Goal: Task Accomplishment & Management: Complete application form

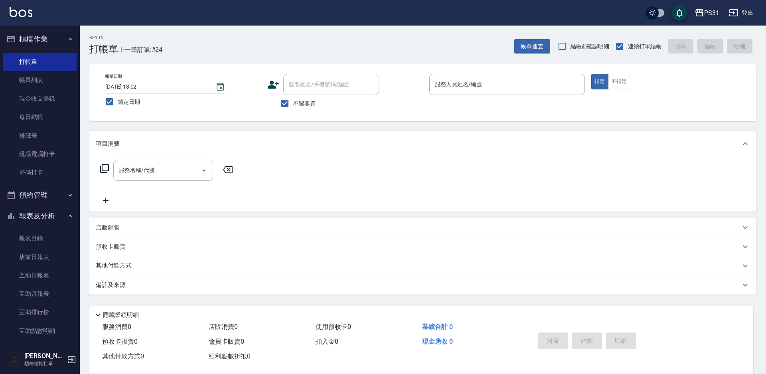
click at [466, 87] on div "服務人員姓名/編號 服務人員姓名/編號" at bounding box center [507, 84] width 156 height 21
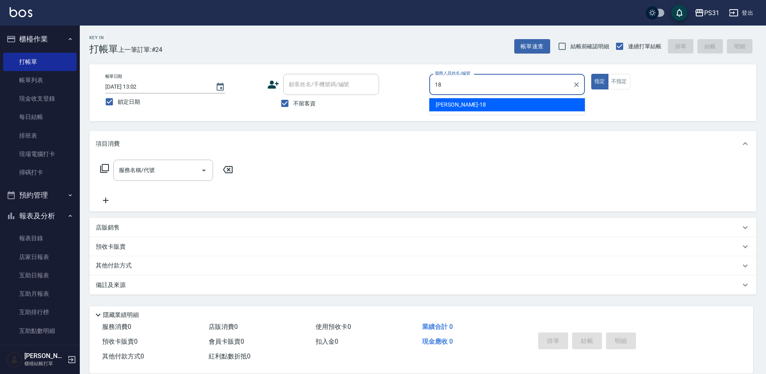
type input "18"
type button "true"
type input "[PERSON_NAME]-18"
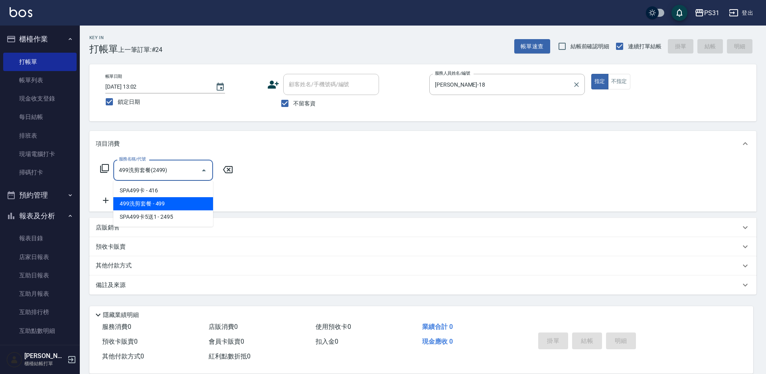
type input "499洗剪套餐(2499)"
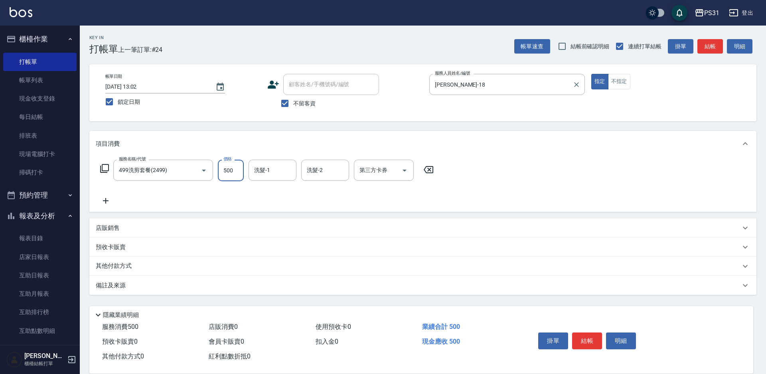
type input "500"
type input "[PERSON_NAME]-31"
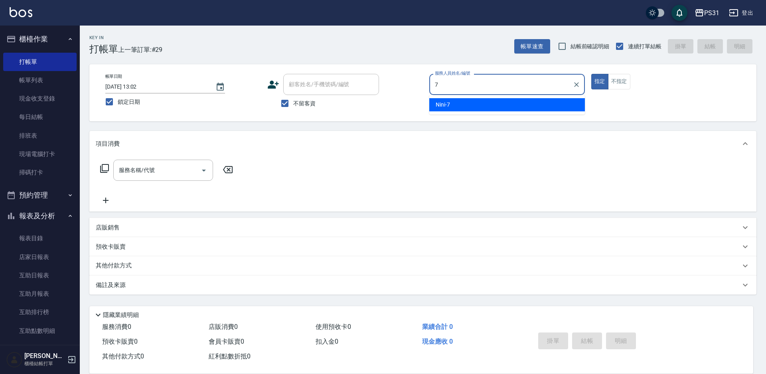
type input "Nini-7"
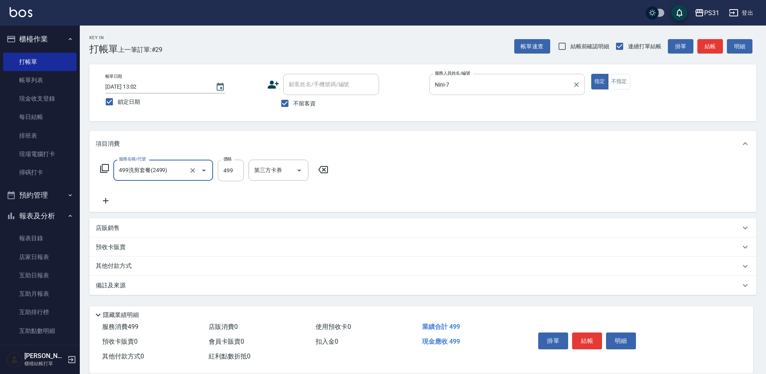
type input "499洗剪套餐(2499)"
type input "449"
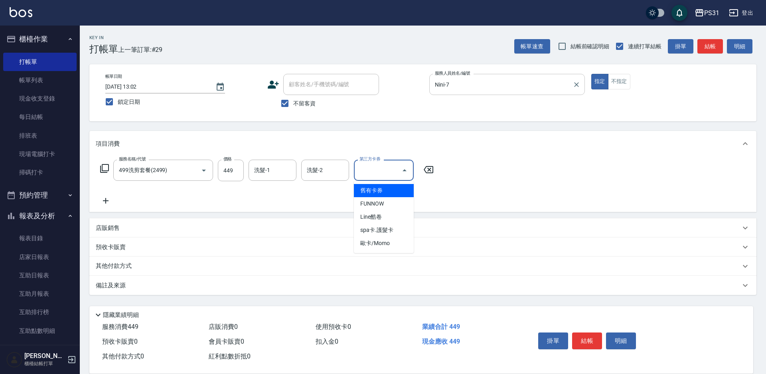
type input "舊有卡券"
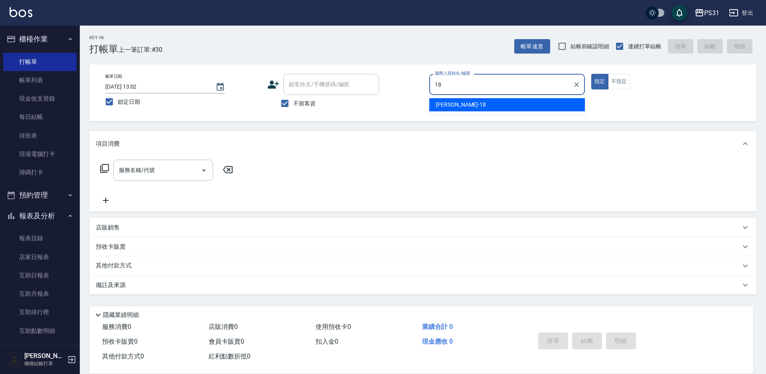
type input "[PERSON_NAME]-18"
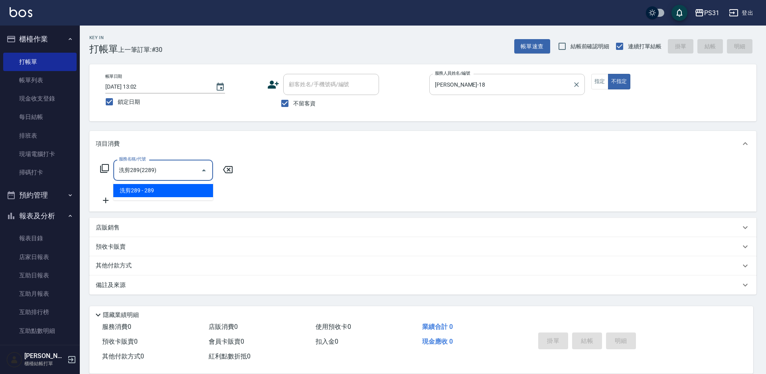
type input "洗剪289(2289)"
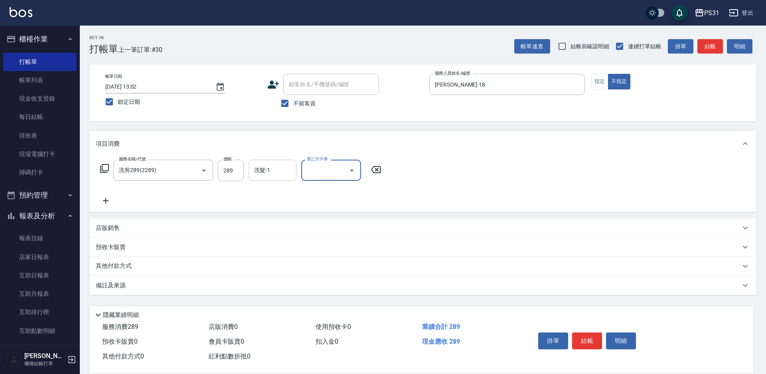
click at [289, 170] on input "洗髮-1" at bounding box center [272, 170] width 41 height 14
type input "[PERSON_NAME]-34"
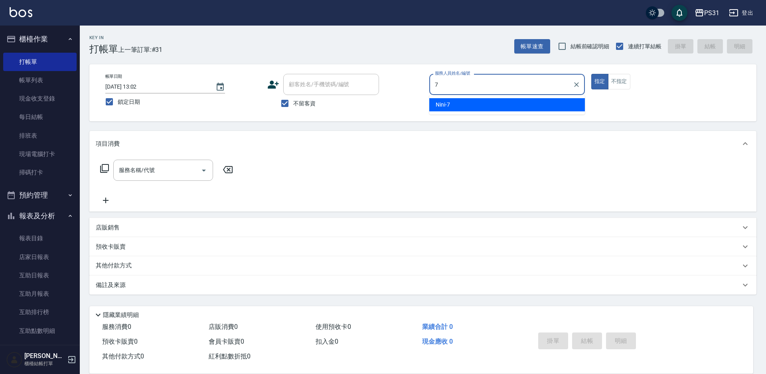
type input "Nini-7"
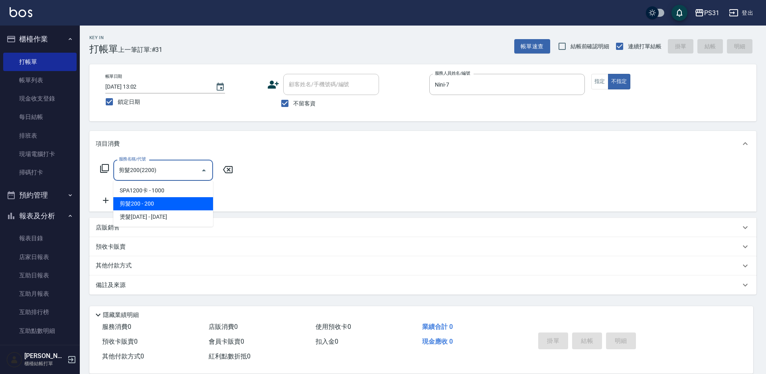
type input "剪髮200(2200)"
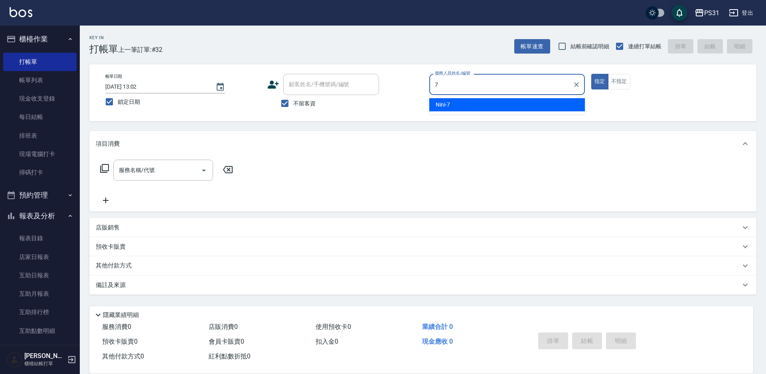
type input "Nini-7"
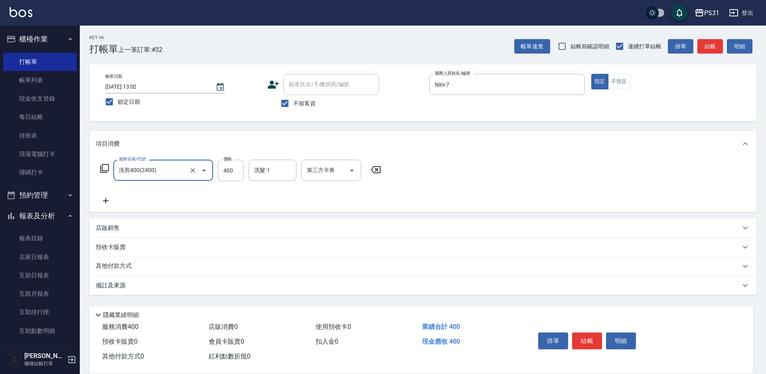
type input "洗剪400(2400)"
type input "[PERSON_NAME]-21"
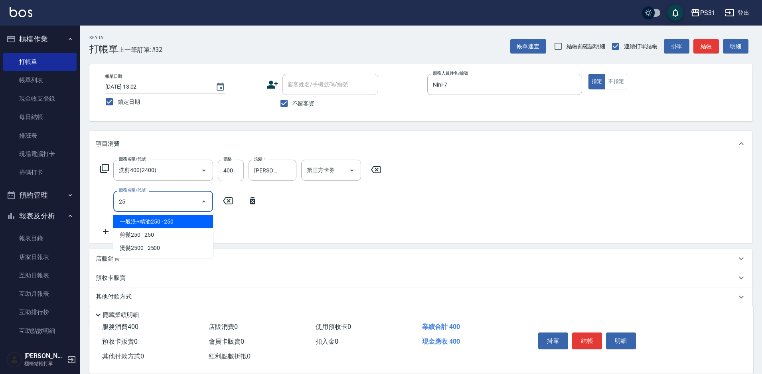
type input "2"
type input "5"
type input "6"
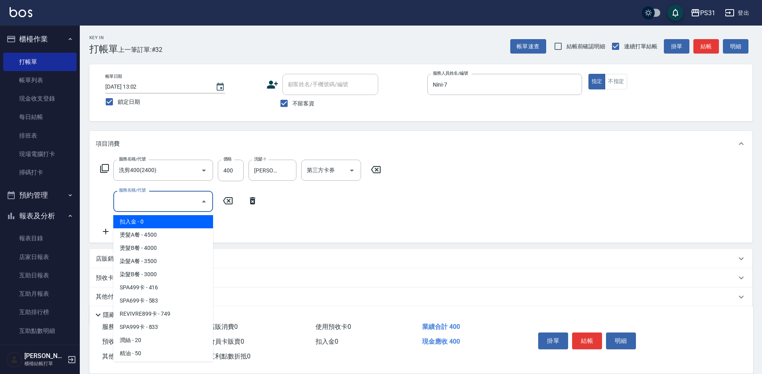
click at [251, 200] on icon at bounding box center [253, 200] width 6 height 7
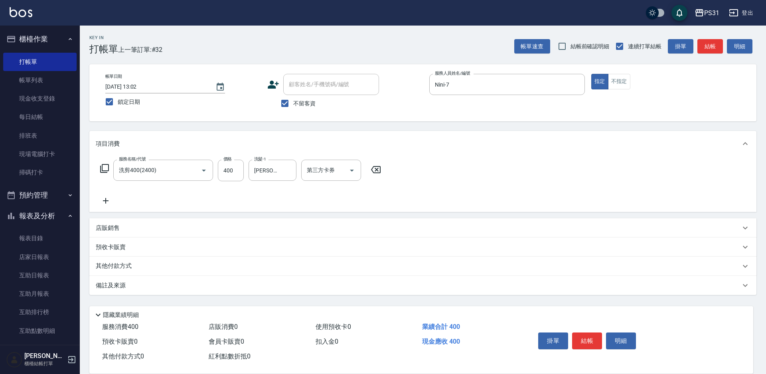
click at [100, 174] on div "服務名稱/代號 洗剪400(2400) 服務名稱/代號 價格 400 價格 洗髮-1 [PERSON_NAME]-21 洗髮-1 第三方卡券 第三方卡券" at bounding box center [241, 171] width 290 height 22
click at [102, 166] on icon at bounding box center [104, 168] width 9 height 9
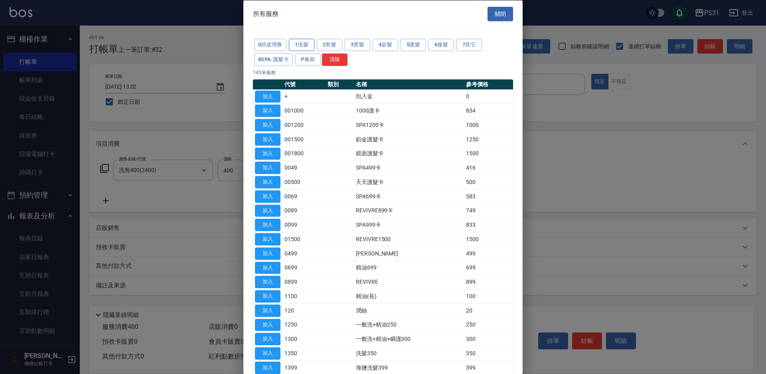
click at [296, 48] on button "1洗髮" at bounding box center [302, 45] width 26 height 12
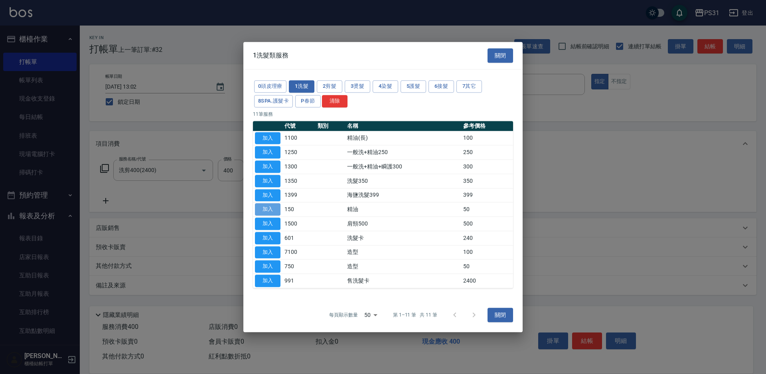
click at [270, 211] on button "加入" at bounding box center [268, 209] width 26 height 12
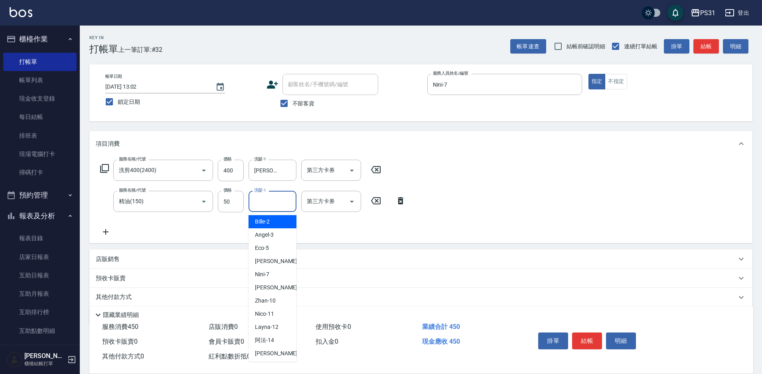
click at [271, 201] on input "洗髮-1" at bounding box center [272, 201] width 41 height 14
type input "[PERSON_NAME]-21"
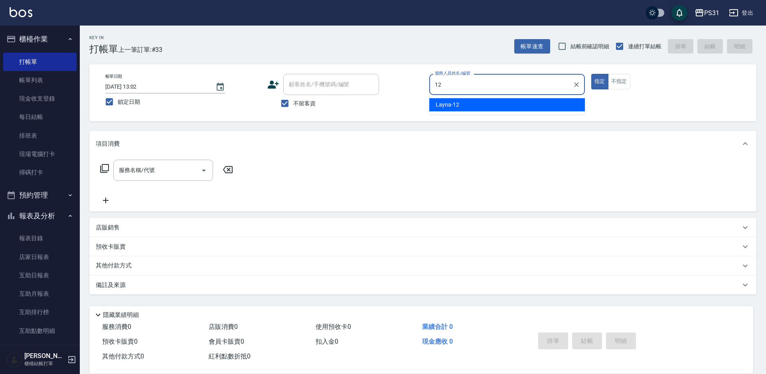
type input "Layna-12"
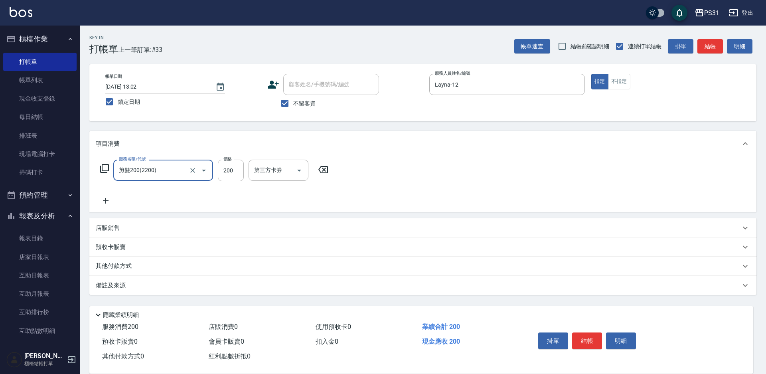
type input "剪髮200(2200)"
type input "250"
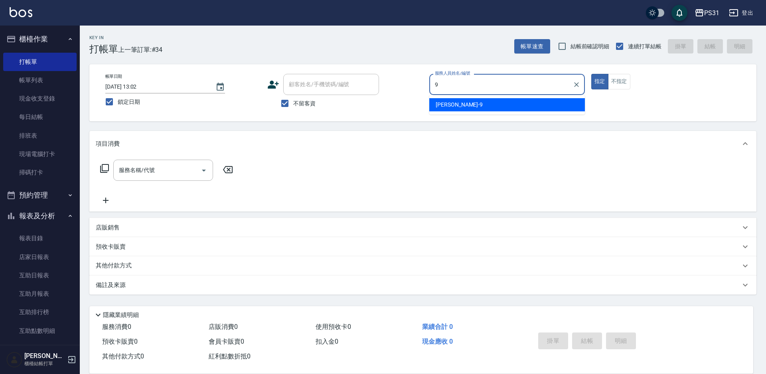
type input "JOJO-9"
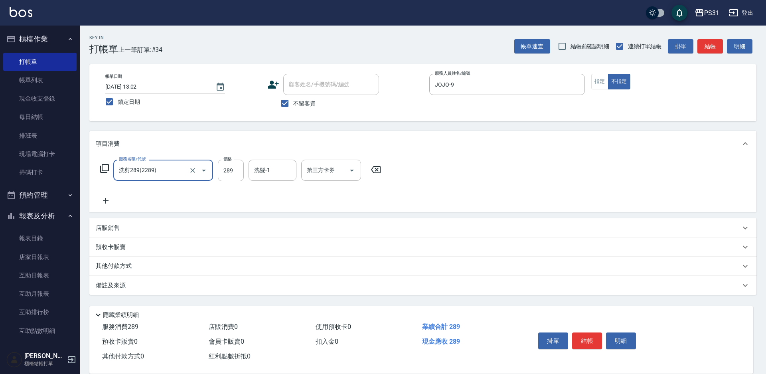
type input "洗剪289(2289)"
type input "羊羊-23"
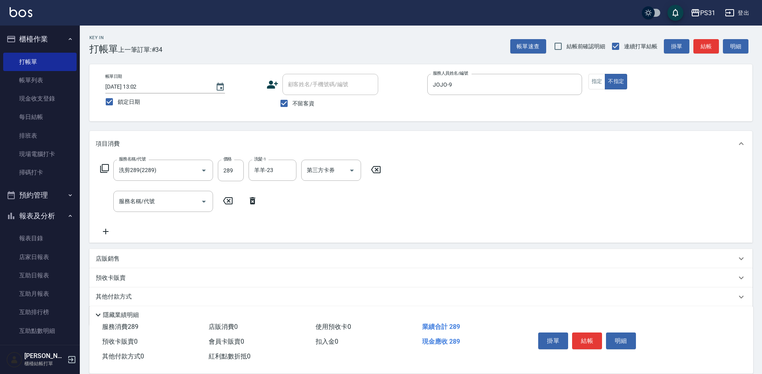
click at [253, 199] on icon at bounding box center [253, 200] width 6 height 7
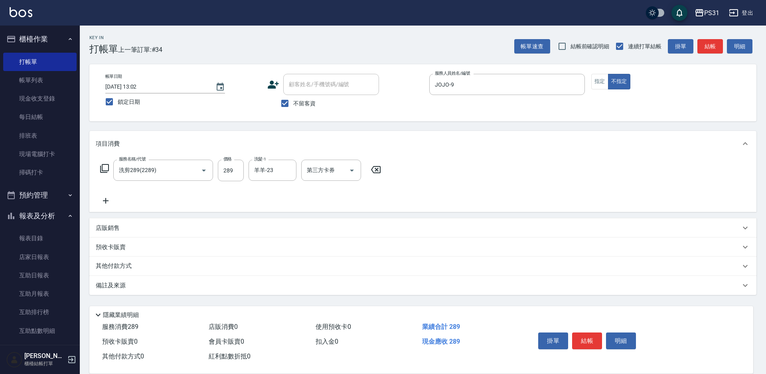
click at [104, 171] on icon at bounding box center [104, 168] width 9 height 9
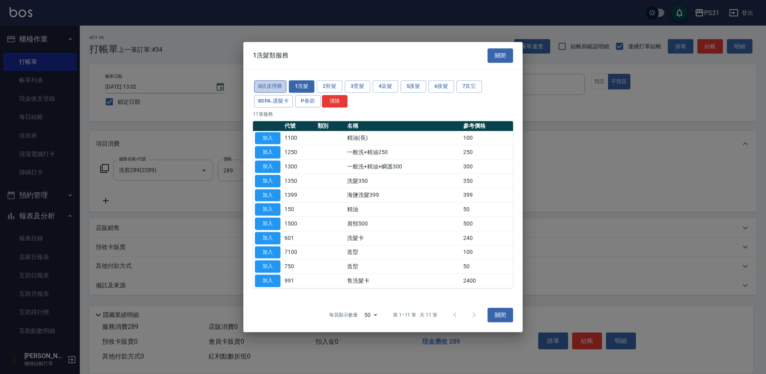
click at [262, 89] on button "0頭皮理療" at bounding box center [270, 86] width 32 height 12
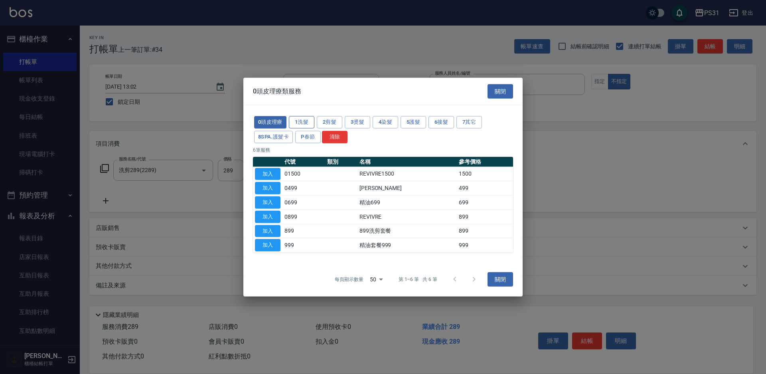
click at [309, 125] on button "1洗髮" at bounding box center [302, 122] width 26 height 12
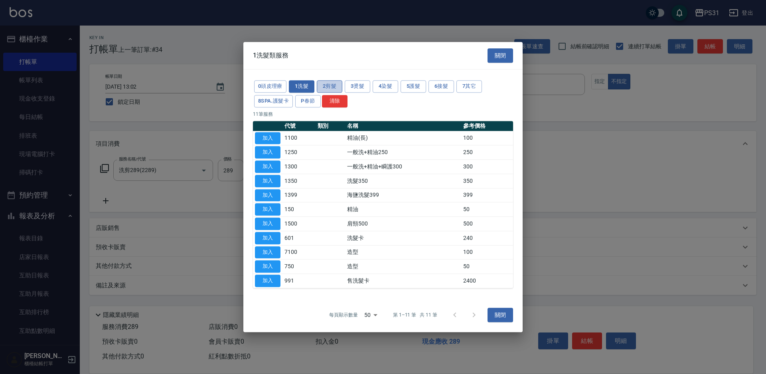
click at [329, 86] on button "2剪髮" at bounding box center [330, 86] width 26 height 12
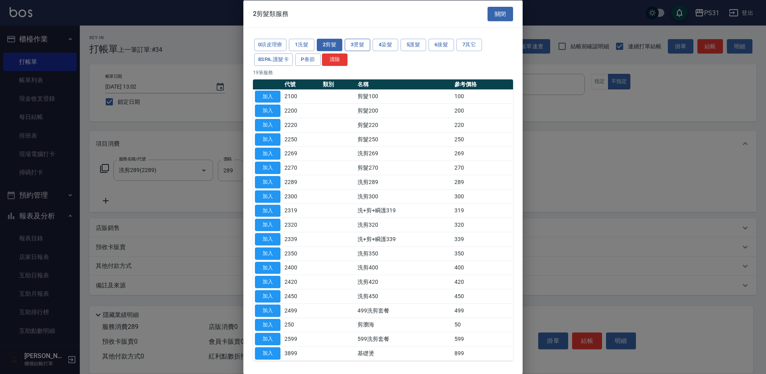
click at [359, 44] on button "3燙髮" at bounding box center [358, 45] width 26 height 12
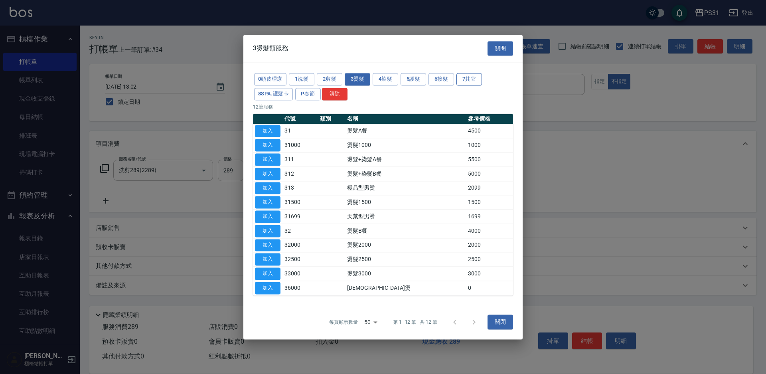
click at [466, 77] on button "7其它" at bounding box center [469, 79] width 26 height 12
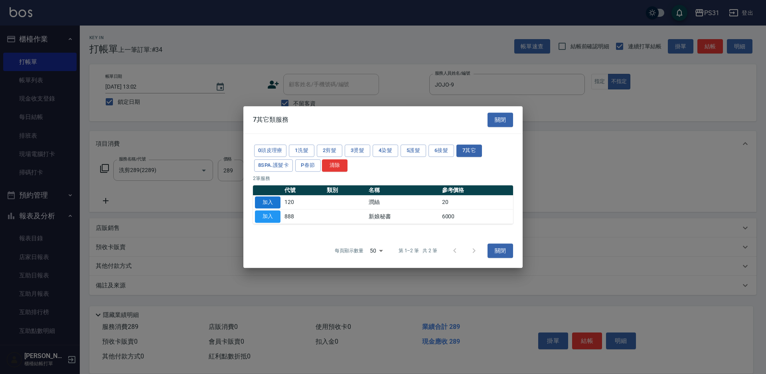
click at [263, 201] on button "加入" at bounding box center [268, 202] width 26 height 12
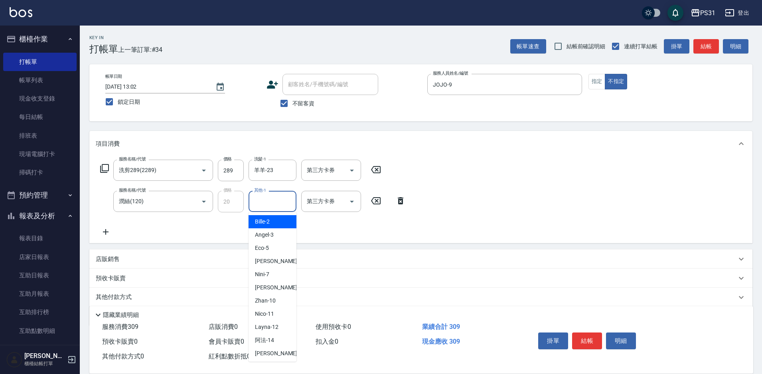
click at [286, 205] on input "其他-1" at bounding box center [272, 201] width 41 height 14
type input "羊羊-23"
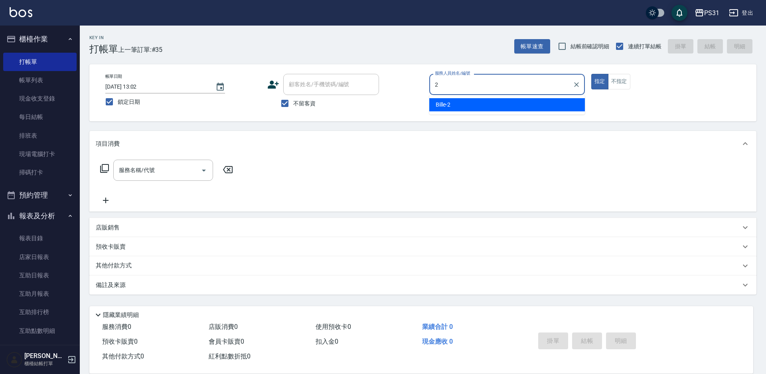
type input "Bille-2"
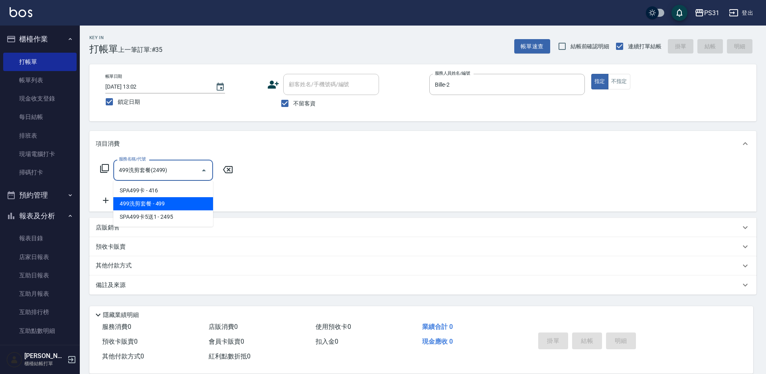
type input "499洗剪套餐(2499)"
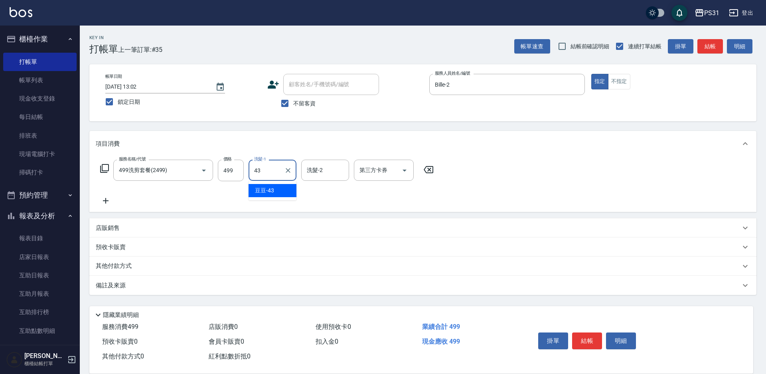
type input "豆豆-43"
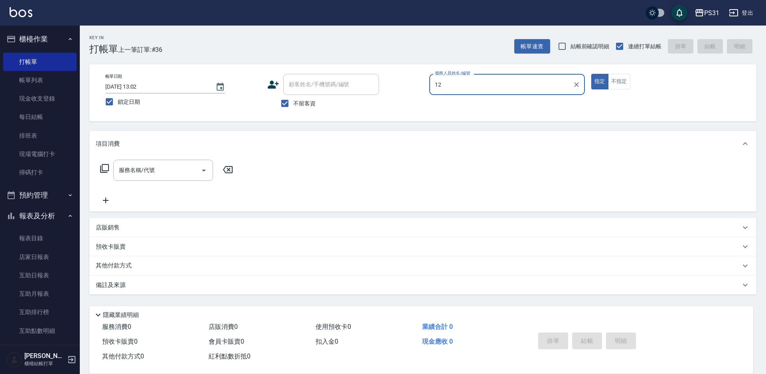
type input "Layna-12"
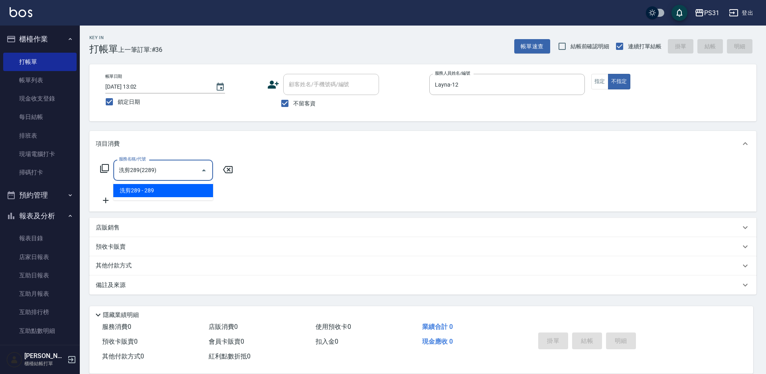
type input "洗剪289(2289)"
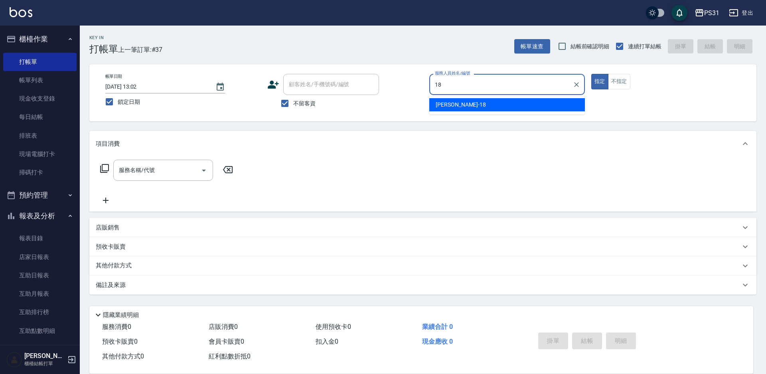
type input "[PERSON_NAME]-18"
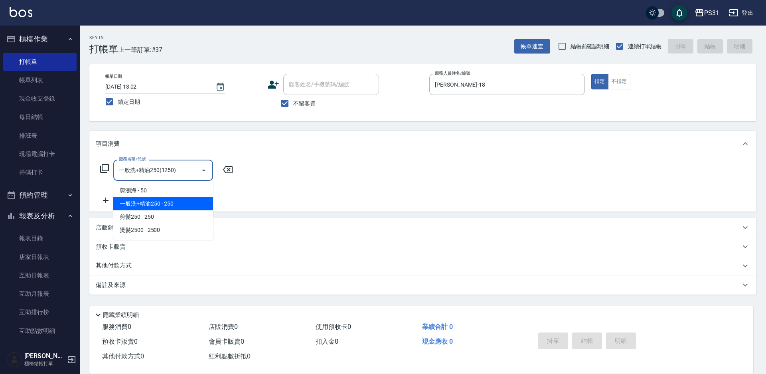
type input "一般洗+精油250(1250)"
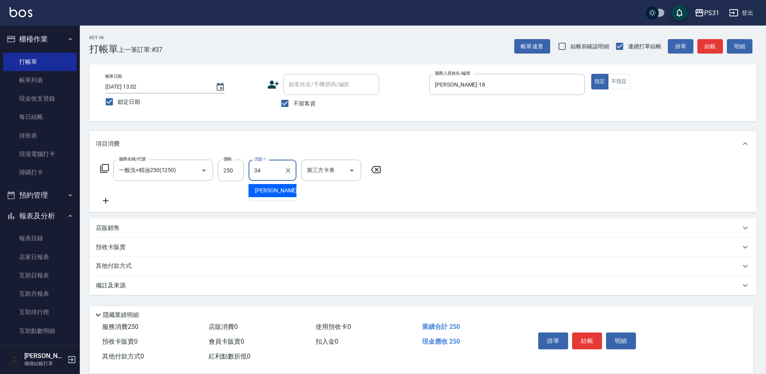
type input "[PERSON_NAME]-34"
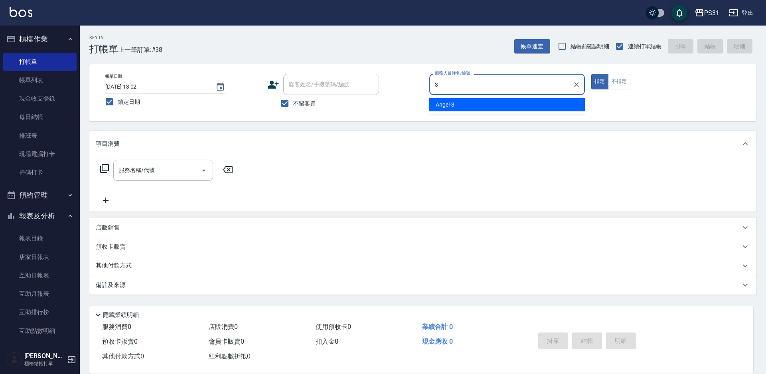
type input "[PERSON_NAME]-3"
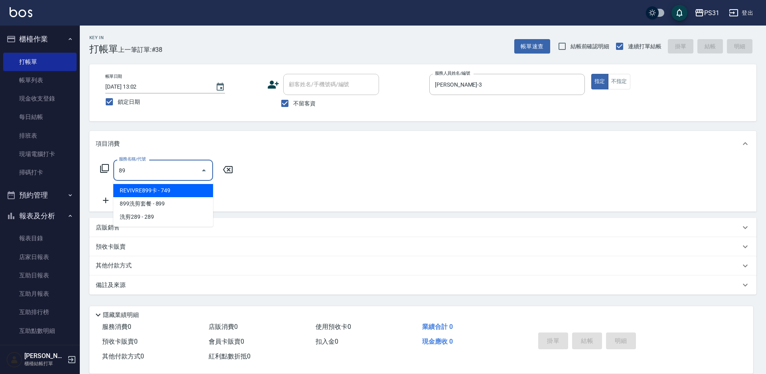
type input "8"
type input "1"
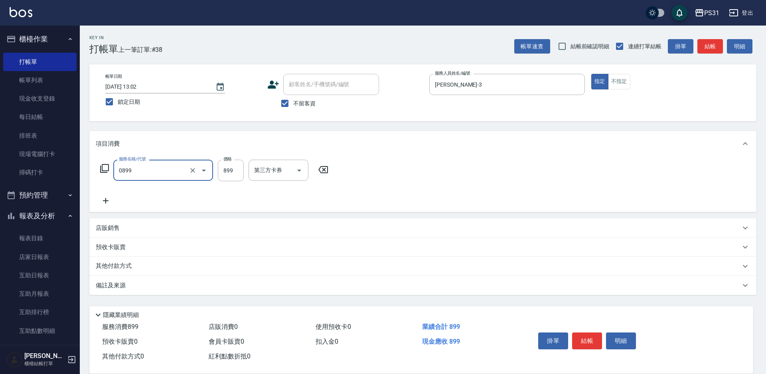
type input "REVIVRE(0899)"
type input "1200"
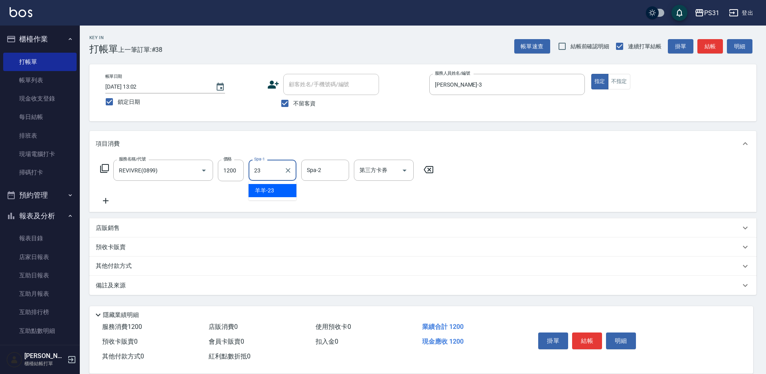
type input "羊羊-23"
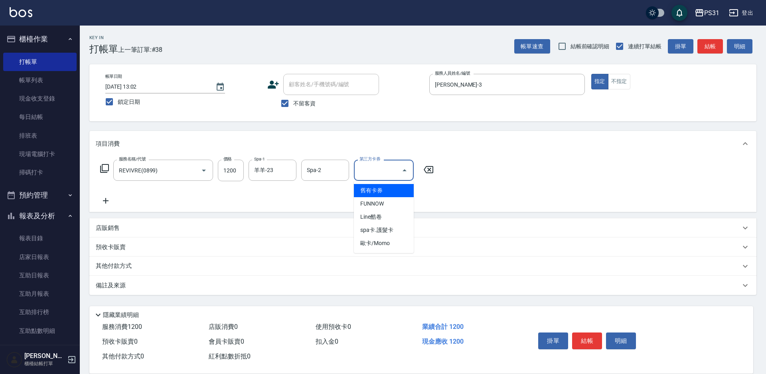
type input "舊有卡券"
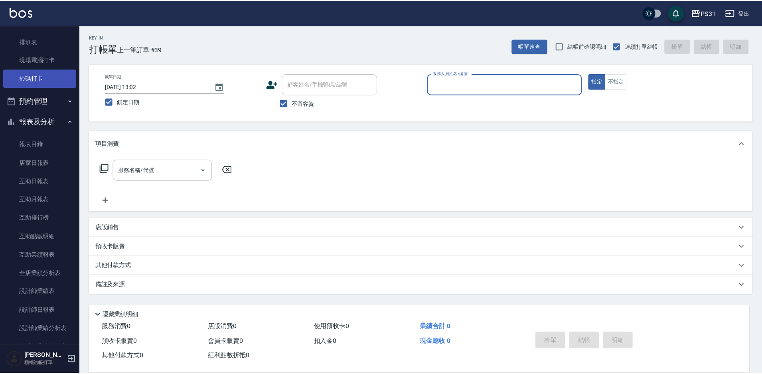
scroll to position [239, 0]
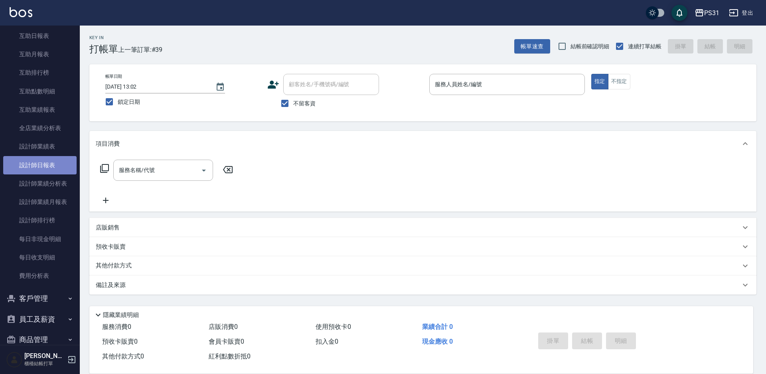
click at [56, 162] on link "設計師日報表" at bounding box center [39, 165] width 73 height 18
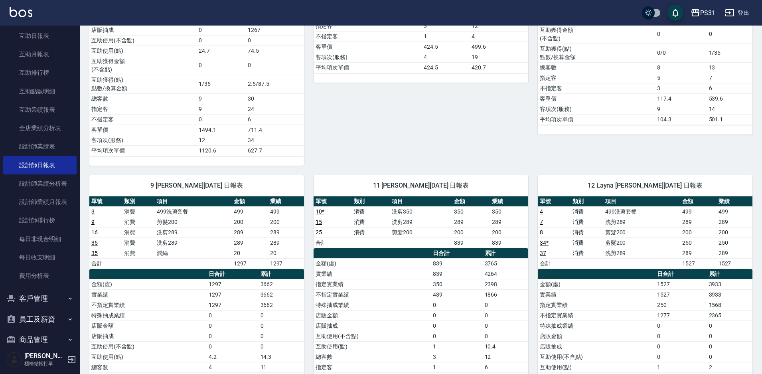
scroll to position [399, 0]
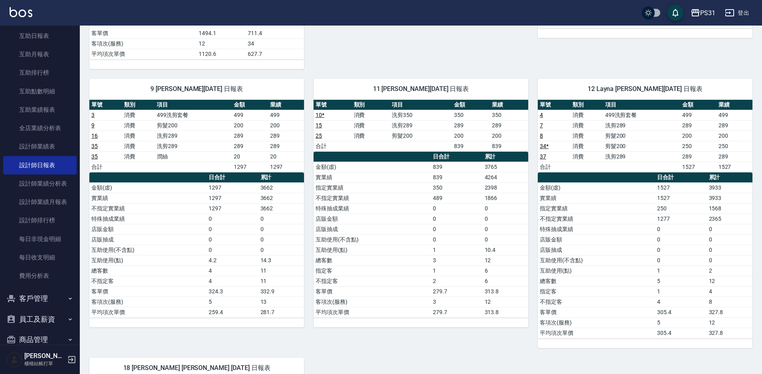
click at [534, 99] on div "12 Layna [PERSON_NAME][DATE] 日報表 單號 類別 項目 金額 業績 4 消費 499洗剪套餐 499 499 7 消費 洗剪289…" at bounding box center [640, 208] width 224 height 279
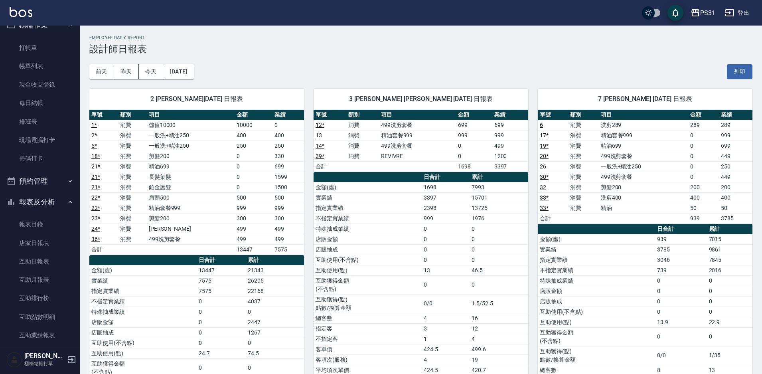
scroll to position [0, 0]
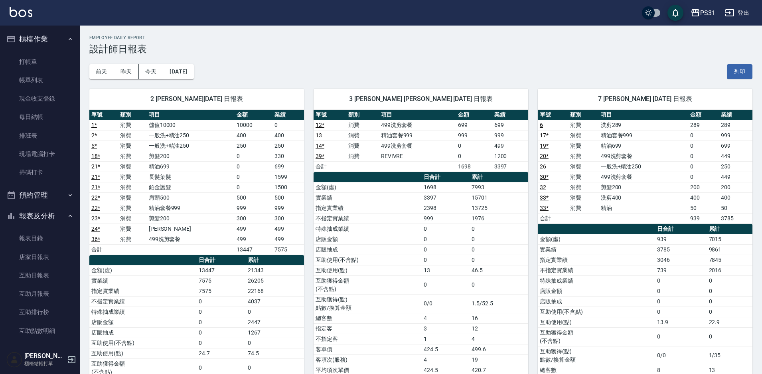
click at [33, 209] on button "報表及分析" at bounding box center [39, 215] width 73 height 21
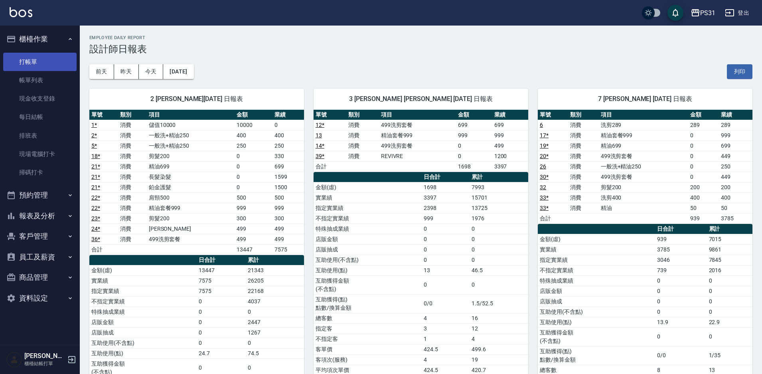
click at [31, 62] on link "打帳單" at bounding box center [39, 62] width 73 height 18
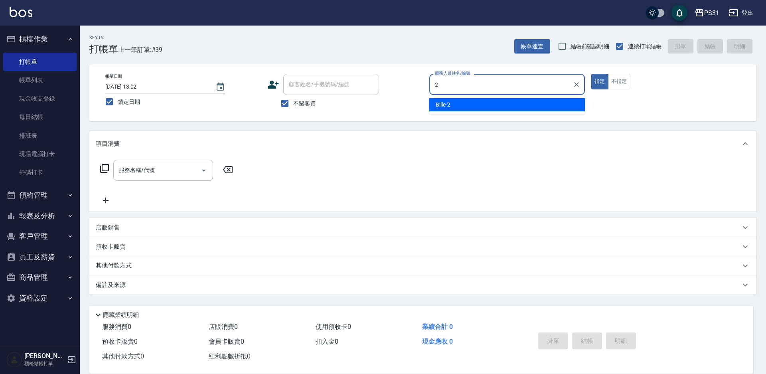
type input "2"
type button "true"
type input "Bille-2"
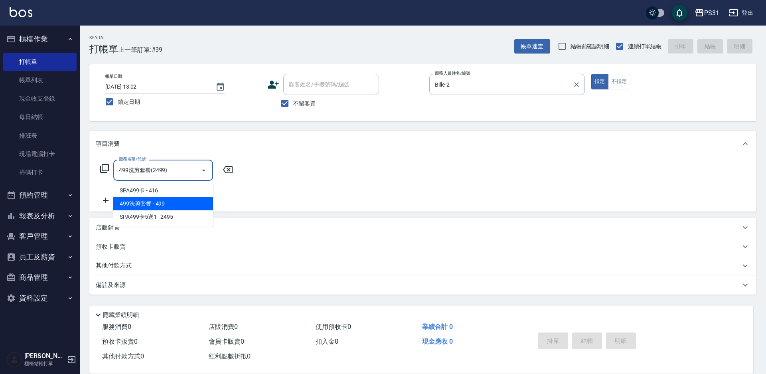
type input "499洗剪套餐(2499)"
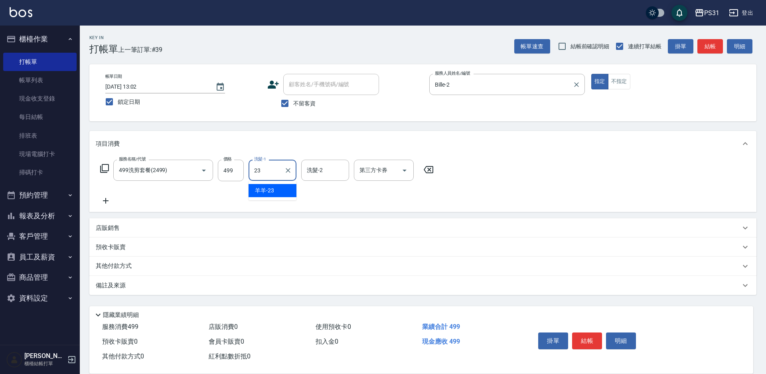
type input "羊羊-23"
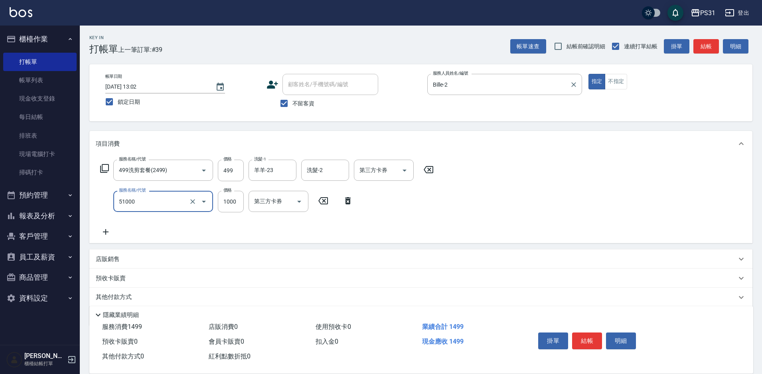
type input "酵素/紅鑽/焦糖/單噴精華液(51000)"
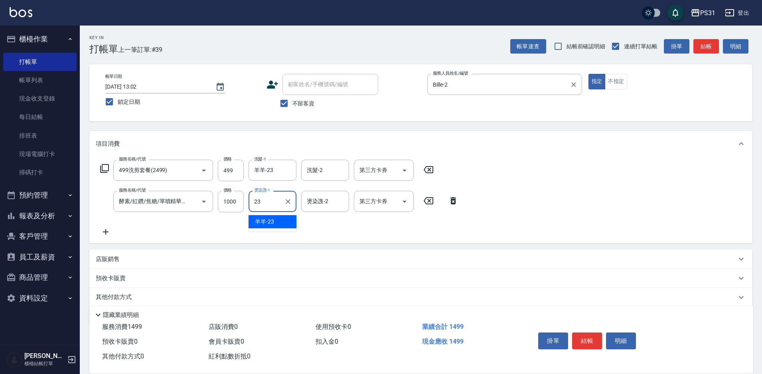
type input "羊羊-23"
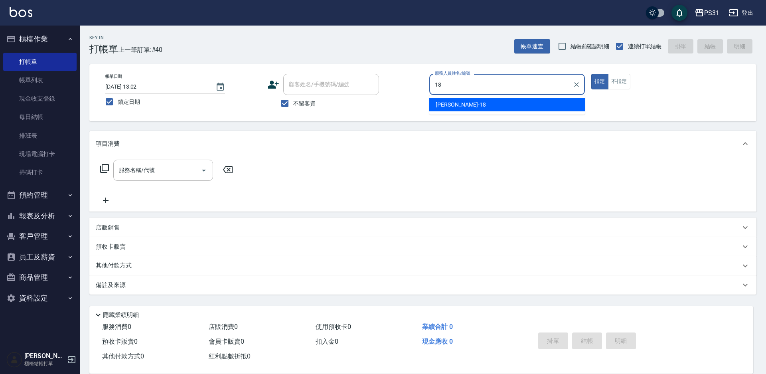
type input "[PERSON_NAME]-18"
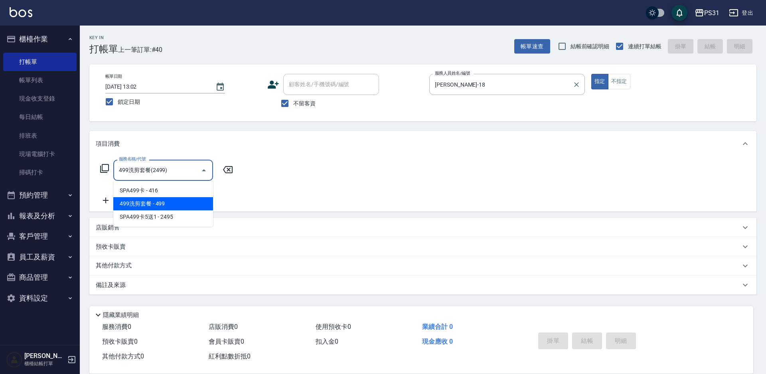
type input "499洗剪套餐(2499)"
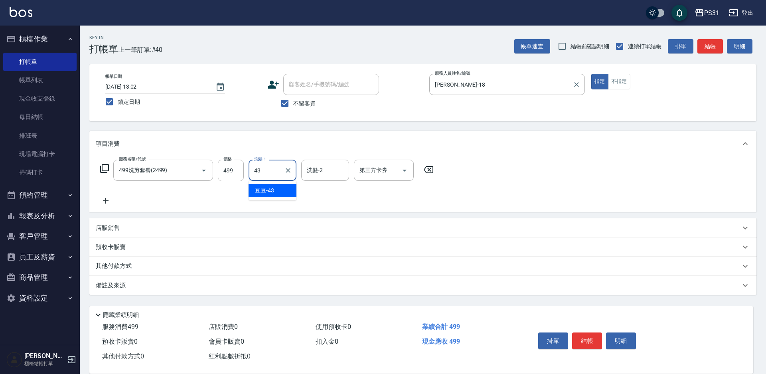
type input "豆豆-43"
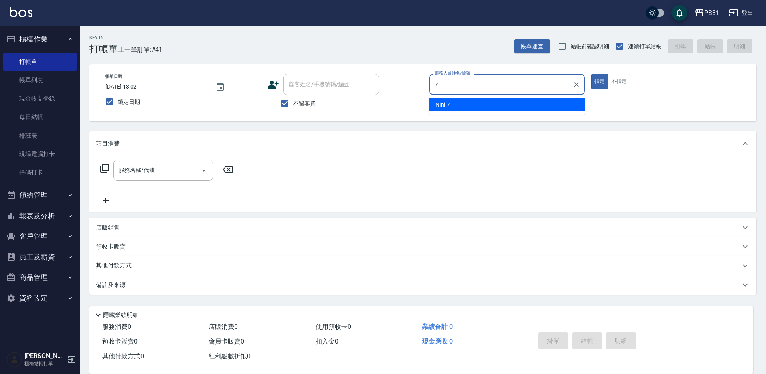
type input "Nini-7"
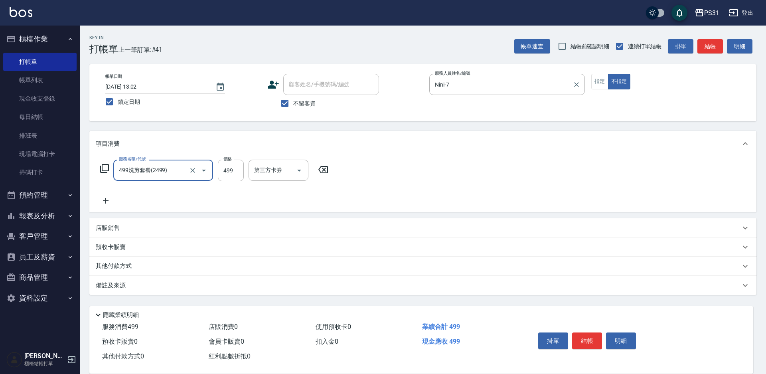
type input "499洗剪套餐(2499)"
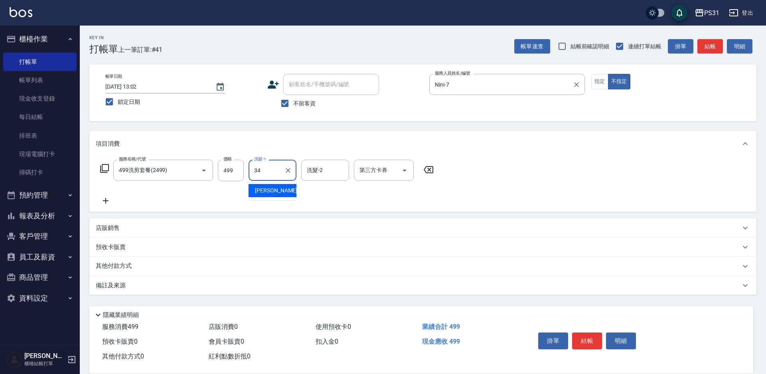
type input "[PERSON_NAME]-34"
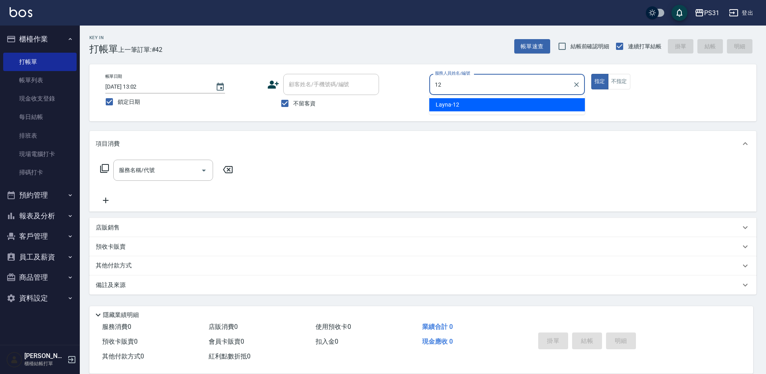
type input "Layna-12"
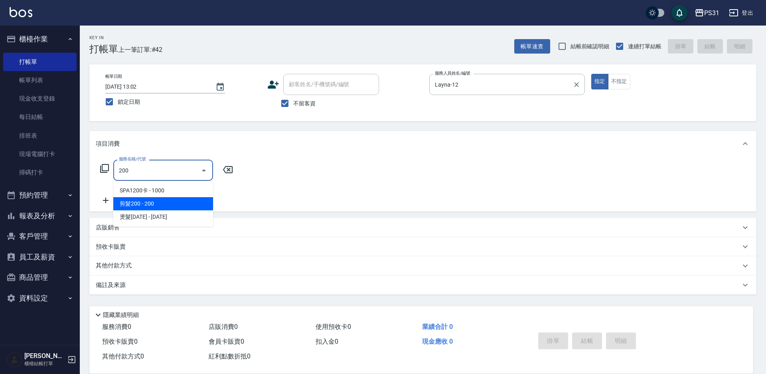
type input "剪髮200(2200)"
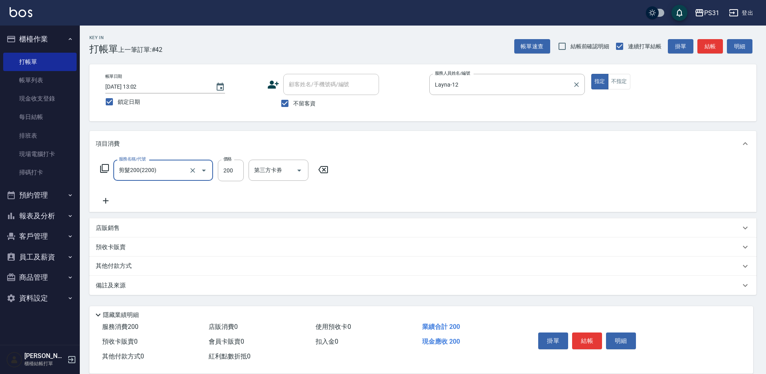
type input "剪髮200(2200)"
type input "450"
